Goal: Task Accomplishment & Management: Use online tool/utility

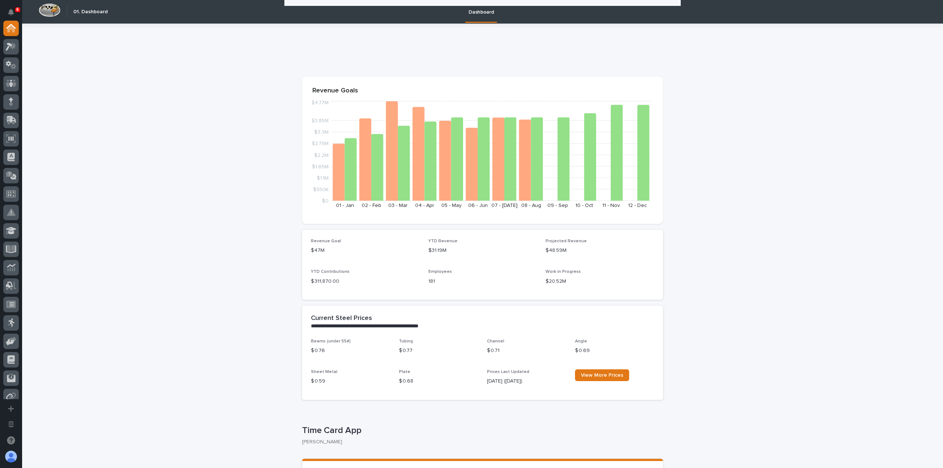
scroll to position [405, 0]
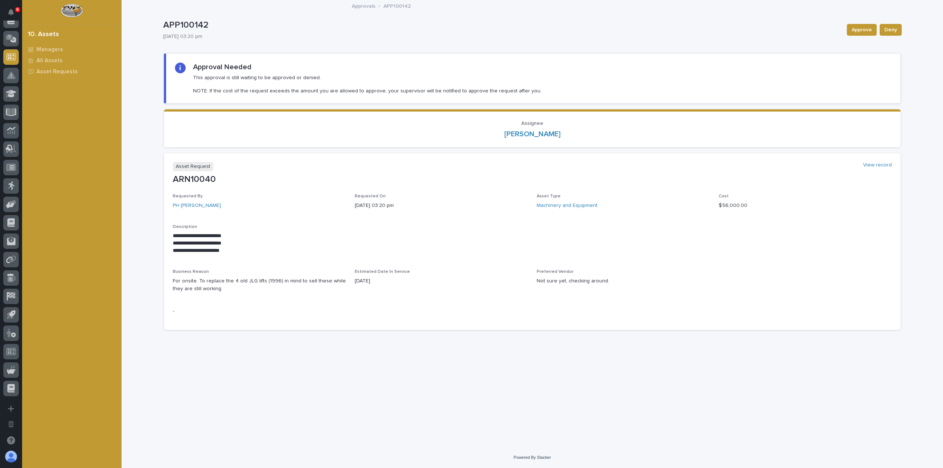
click at [879, 169] on div "Asset Request View record" at bounding box center [532, 166] width 719 height 9
click at [879, 168] on link "View record" at bounding box center [877, 165] width 29 height 6
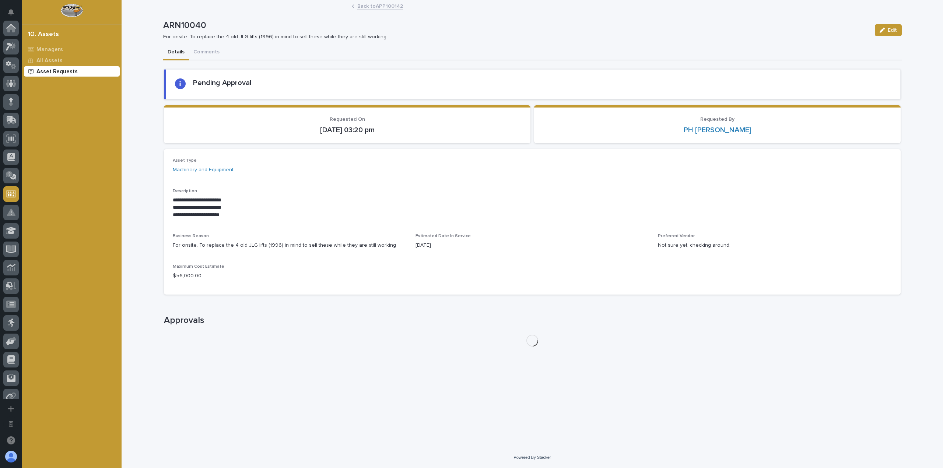
scroll to position [137, 0]
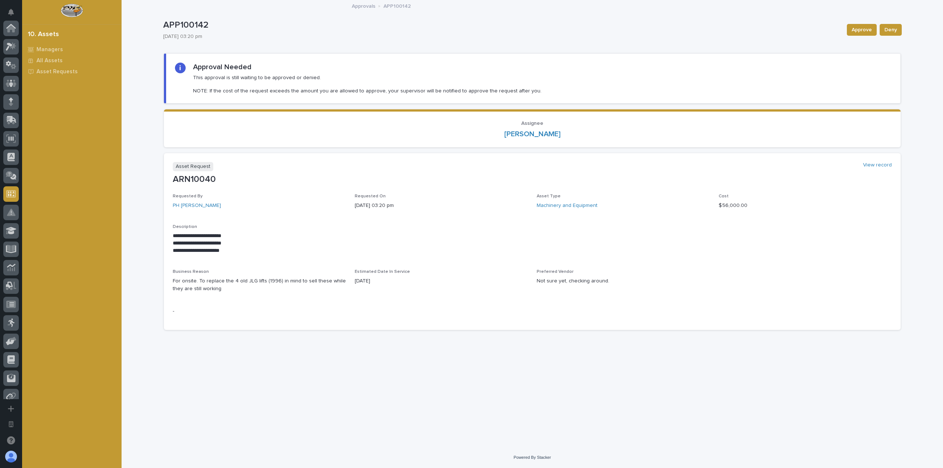
scroll to position [137, 0]
click at [856, 32] on span "Approve" at bounding box center [861, 29] width 20 height 9
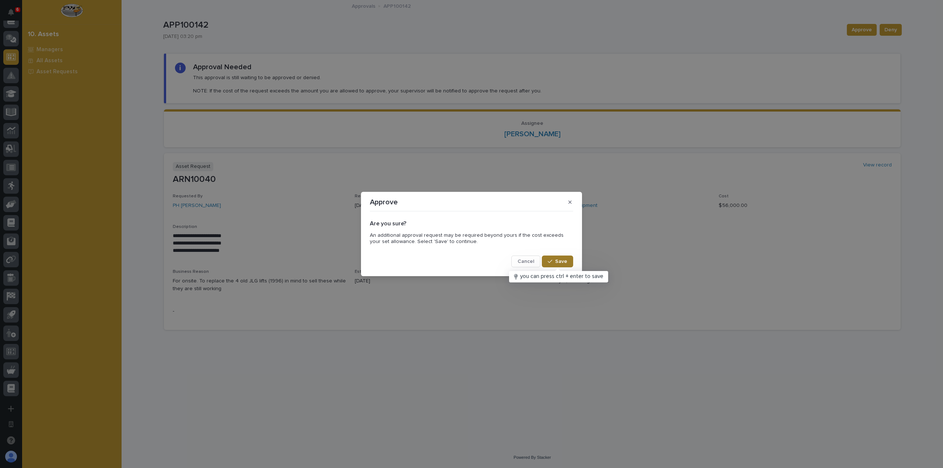
click at [563, 263] on span "Save" at bounding box center [561, 261] width 12 height 7
